Goal: Task Accomplishment & Management: Use online tool/utility

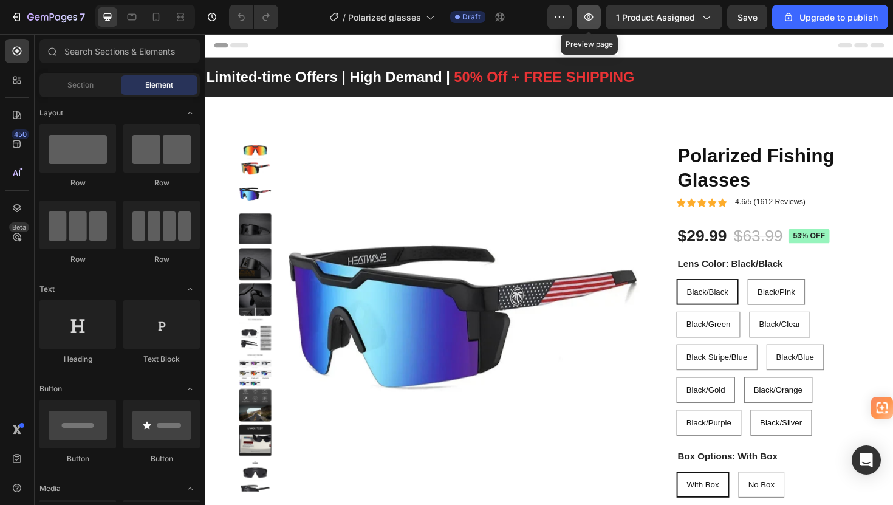
click at [594, 18] on icon "button" at bounding box center [589, 16] width 9 height 7
click at [559, 15] on icon "button" at bounding box center [560, 17] width 12 height 12
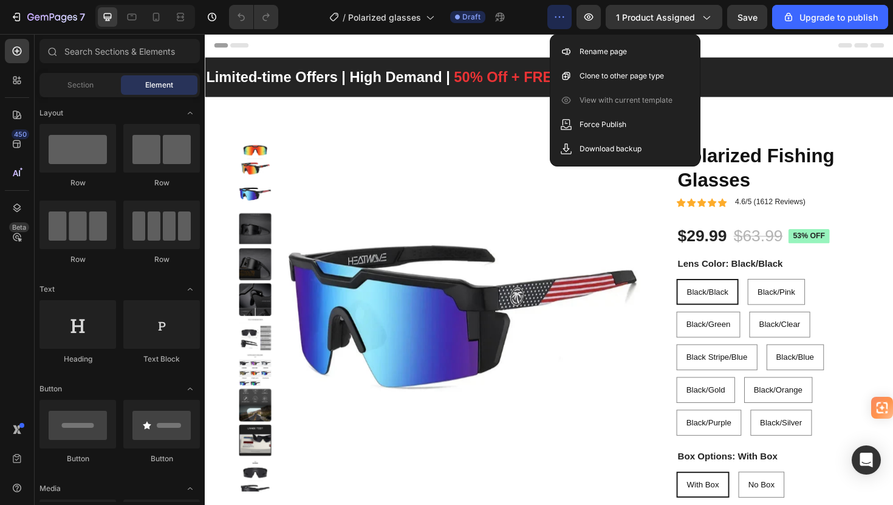
click at [562, 22] on icon "button" at bounding box center [560, 17] width 12 height 12
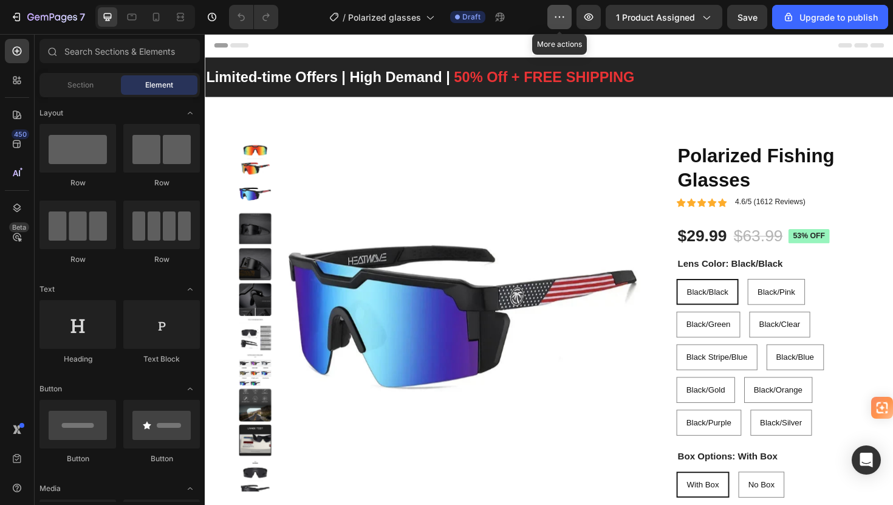
click at [561, 26] on button "button" at bounding box center [560, 17] width 24 height 24
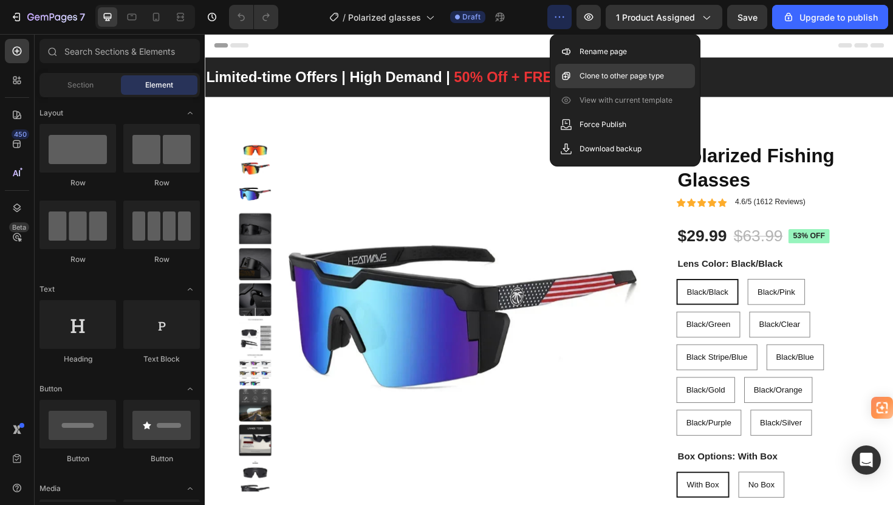
click at [585, 74] on p "Clone to other page type" at bounding box center [622, 76] width 84 height 12
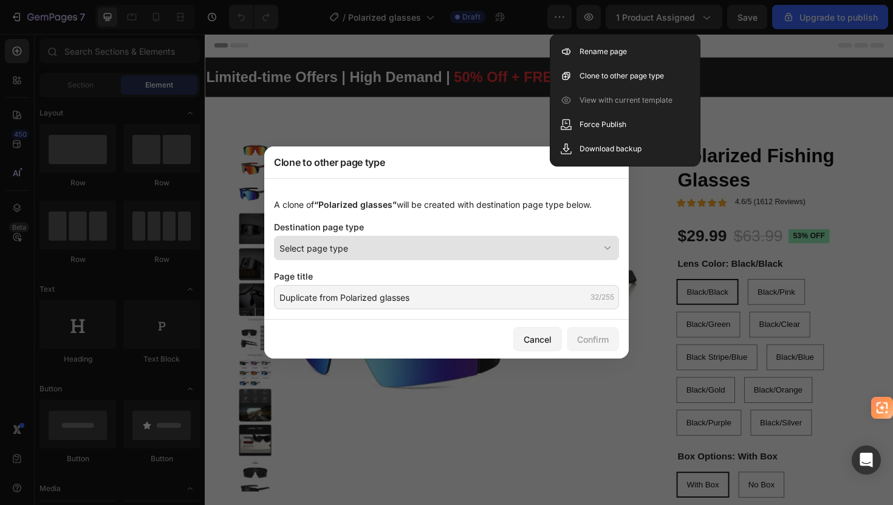
click at [399, 253] on div "Select page type" at bounding box center [440, 248] width 320 height 13
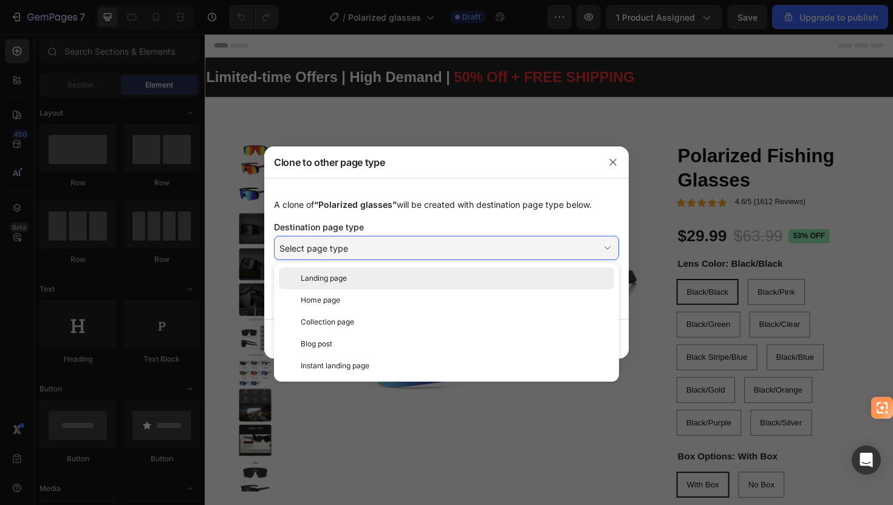
click at [384, 277] on div "Landing page" at bounding box center [455, 278] width 309 height 11
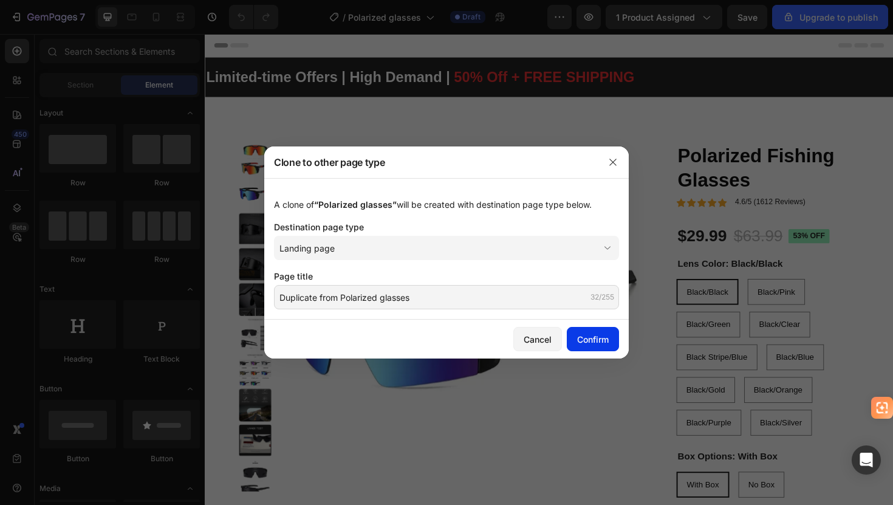
click at [592, 341] on div "Confirm" at bounding box center [593, 339] width 32 height 13
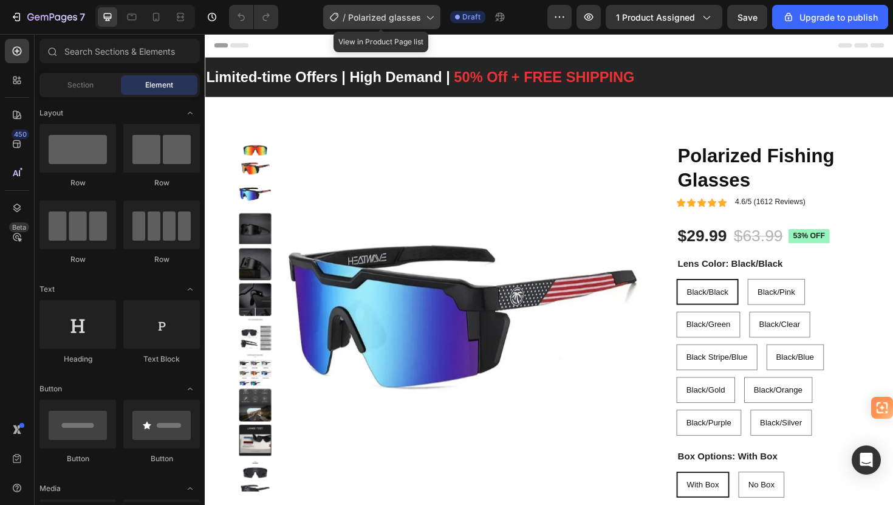
click at [425, 19] on icon at bounding box center [430, 17] width 12 height 12
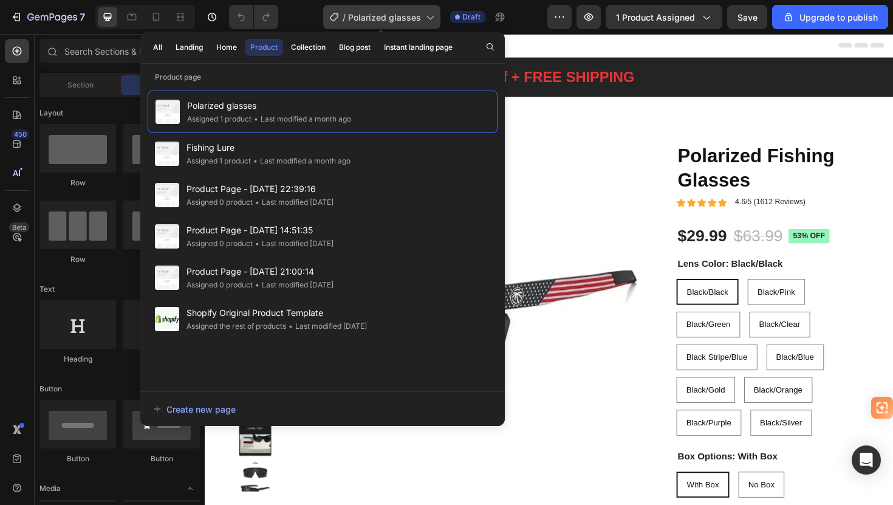
click at [408, 14] on span "Polarized glasses" at bounding box center [384, 17] width 73 height 13
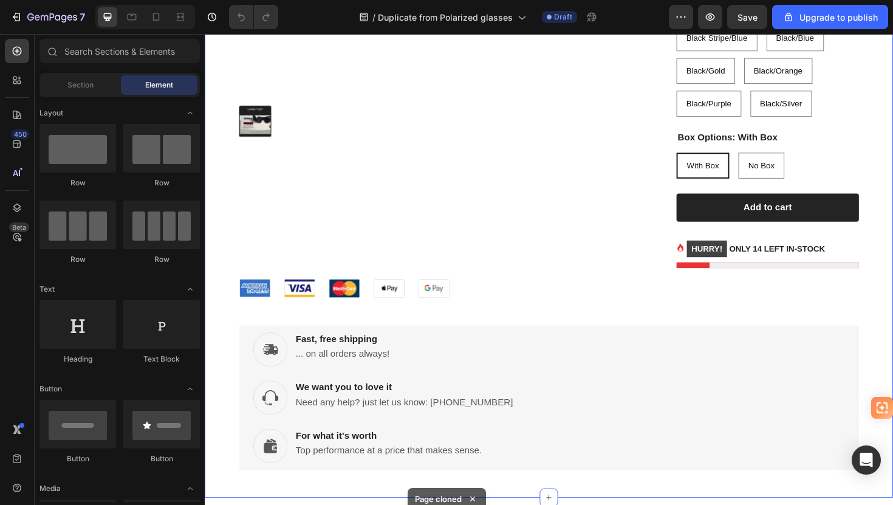
scroll to position [355, 0]
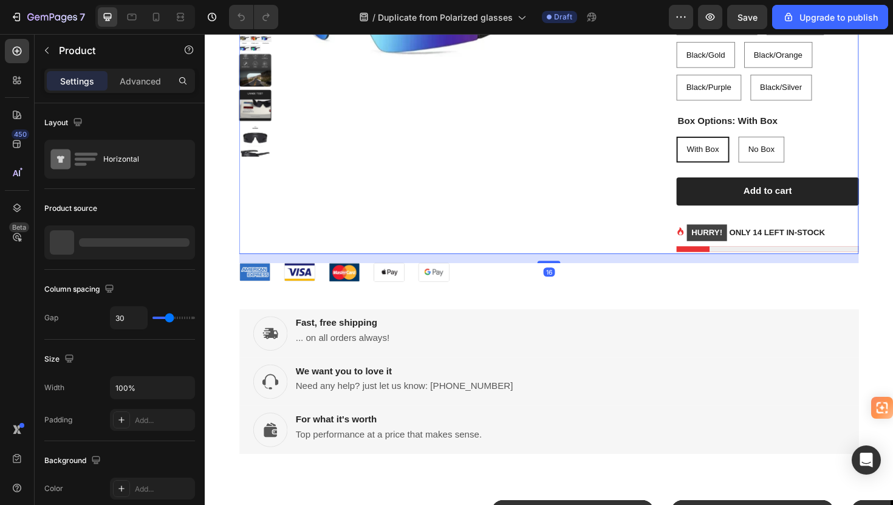
click at [592, 259] on div "Product Images" at bounding box center [453, 31] width 425 height 473
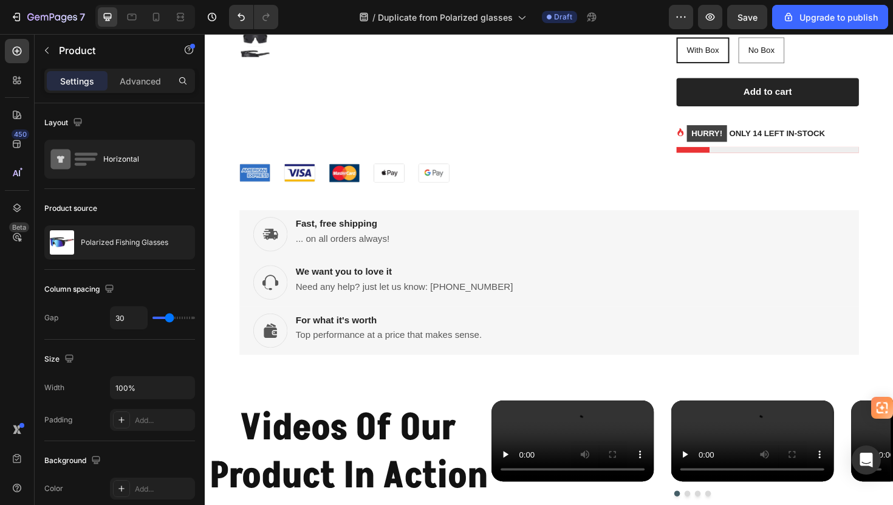
scroll to position [428, 0]
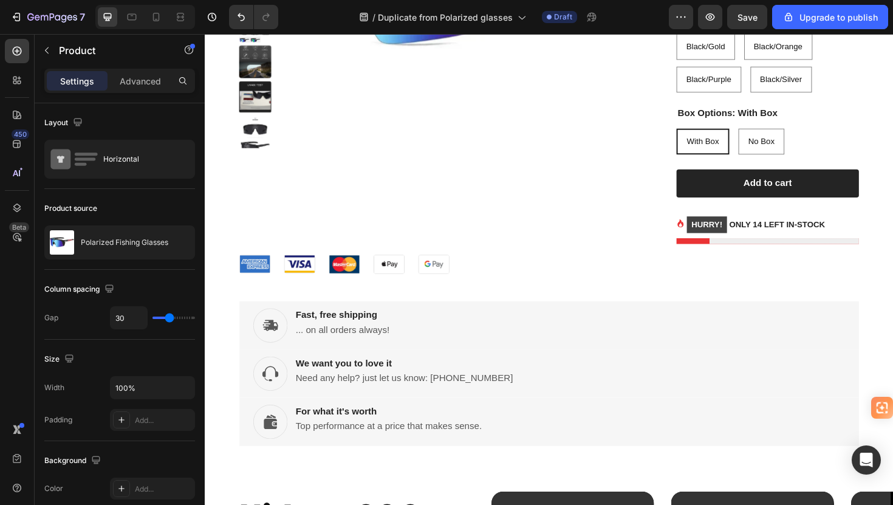
scroll to position [353, 0]
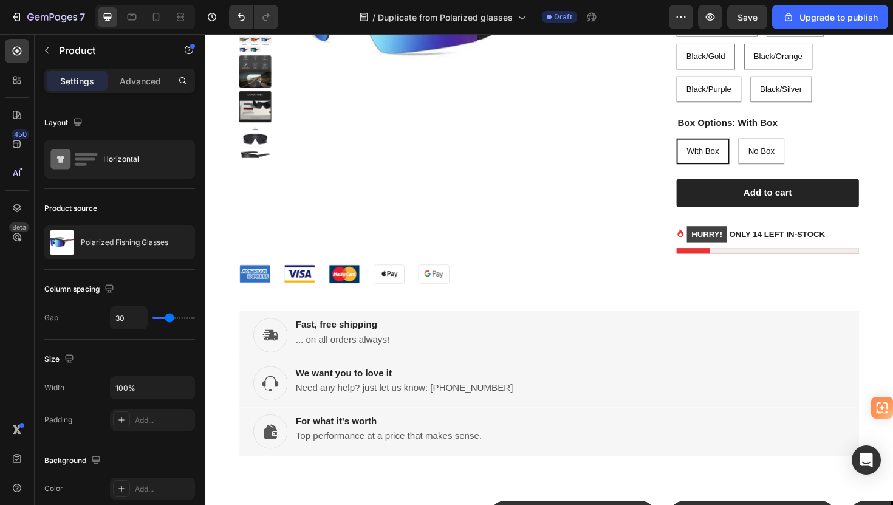
click at [560, 224] on div "Product Images" at bounding box center [453, 32] width 425 height 473
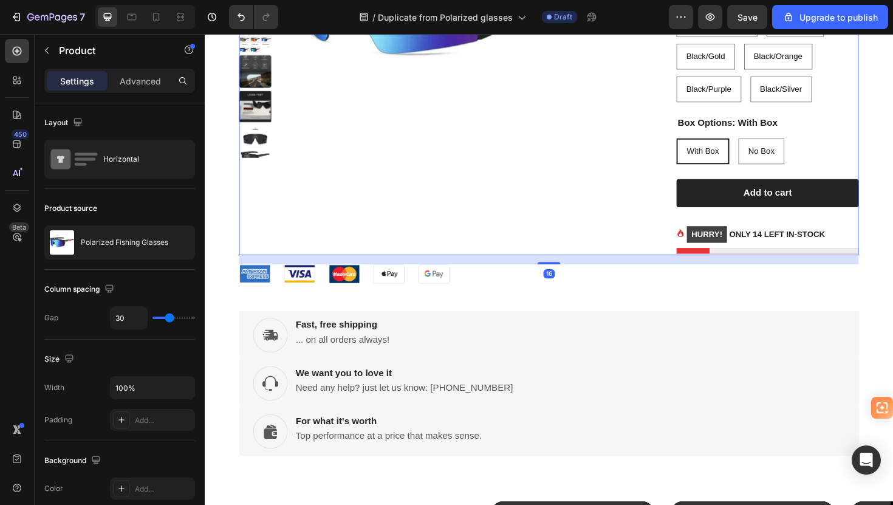
click at [446, 207] on div "Product Images" at bounding box center [453, 32] width 425 height 473
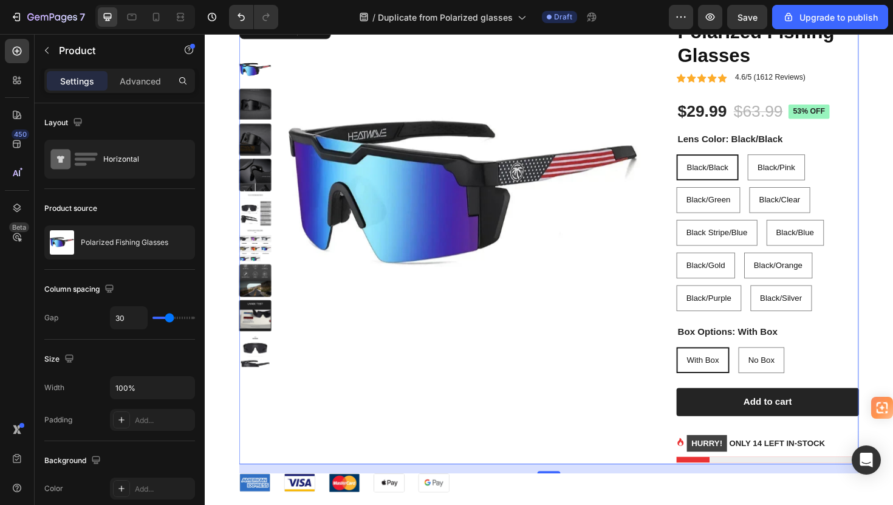
scroll to position [0, 0]
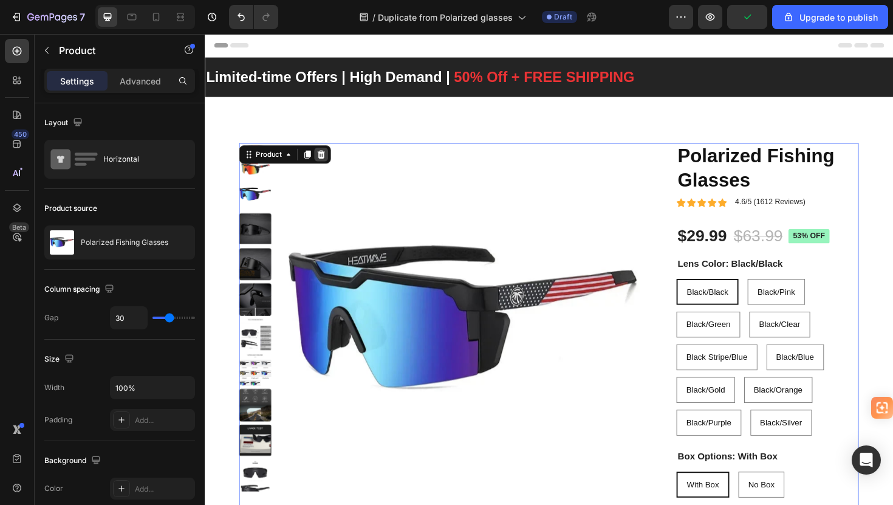
click at [326, 162] on icon at bounding box center [328, 162] width 10 height 10
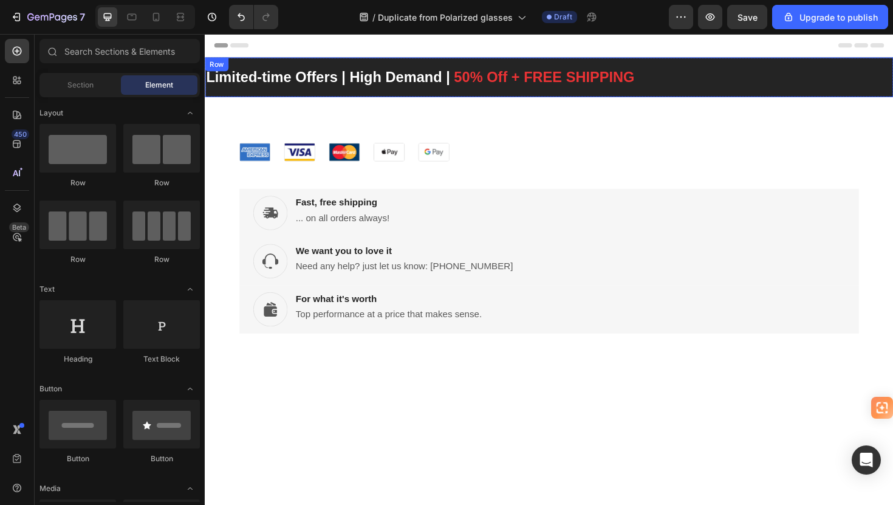
click at [427, 95] on div "Limited-time Offers | High Demand | 50% Off + FREE SHIPPING Heading Row" at bounding box center [569, 80] width 729 height 42
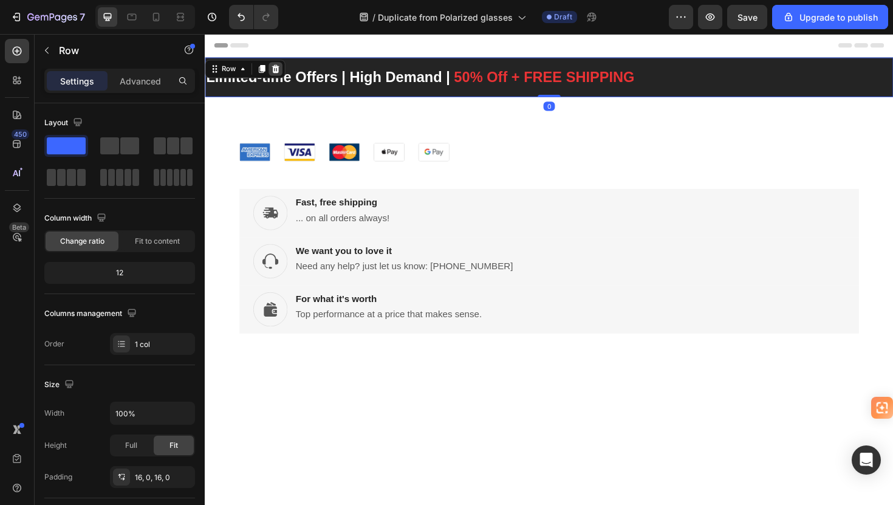
click at [277, 70] on icon at bounding box center [280, 71] width 8 height 9
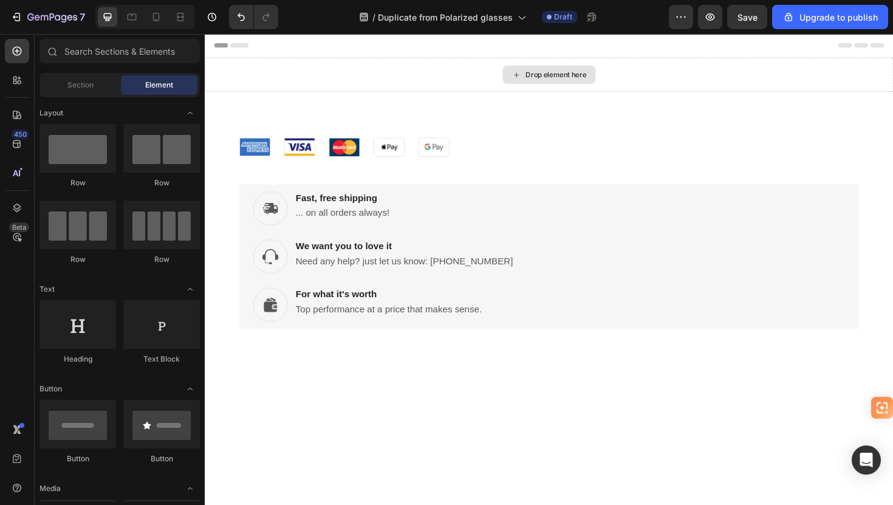
click at [335, 81] on div "Drop element here" at bounding box center [569, 77] width 729 height 36
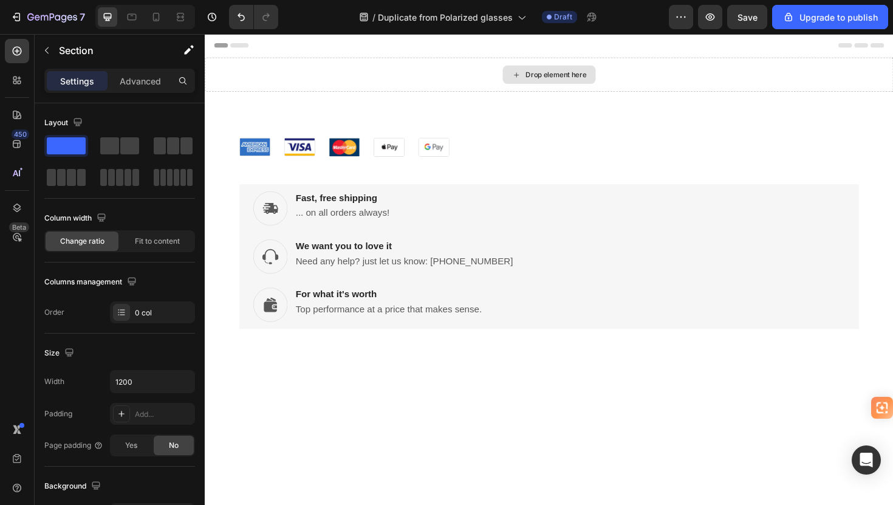
click at [632, 82] on div "Drop element here" at bounding box center [569, 77] width 729 height 36
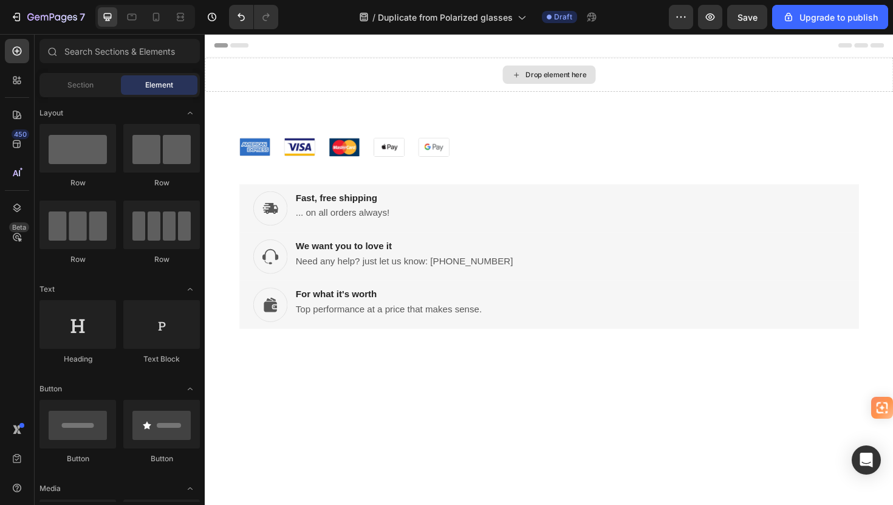
click at [554, 73] on div "Drop element here" at bounding box center [577, 77] width 64 height 10
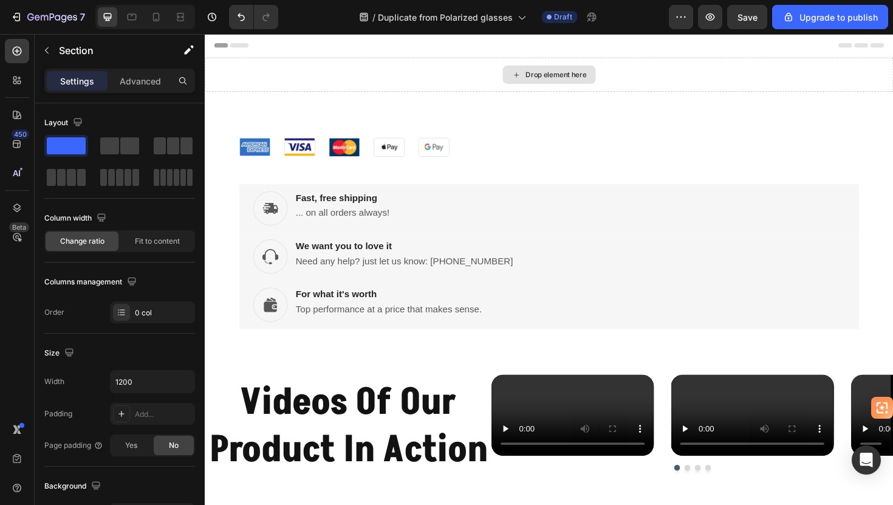
click at [400, 81] on div "Drop element here" at bounding box center [569, 77] width 729 height 36
click at [433, 77] on div "Drop element here" at bounding box center [569, 77] width 729 height 36
click at [680, 19] on icon "button" at bounding box center [681, 17] width 12 height 12
click at [710, 18] on icon "button" at bounding box center [710, 17] width 12 height 12
